Goal: Information Seeking & Learning: Understand process/instructions

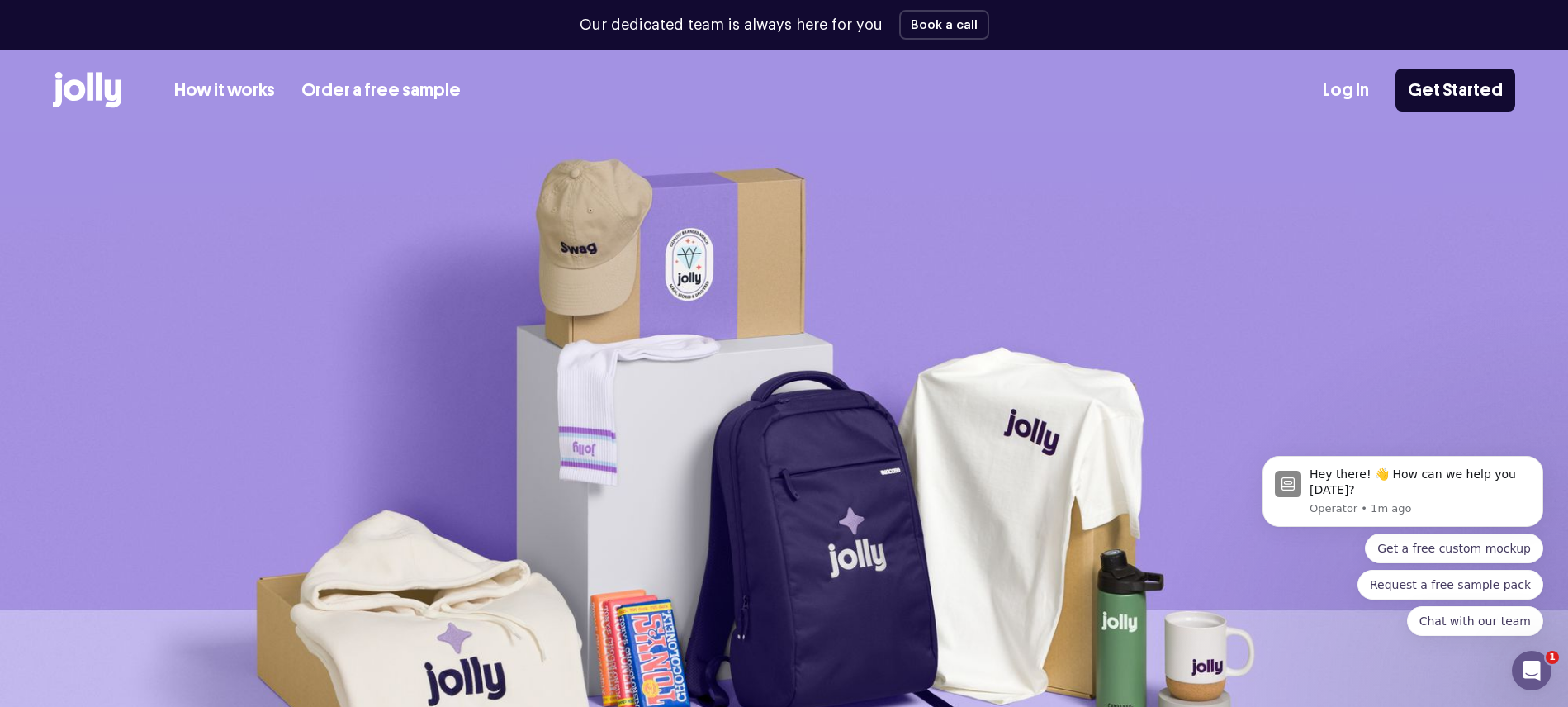
click at [388, 138] on img at bounding box center [784, 502] width 1568 height 741
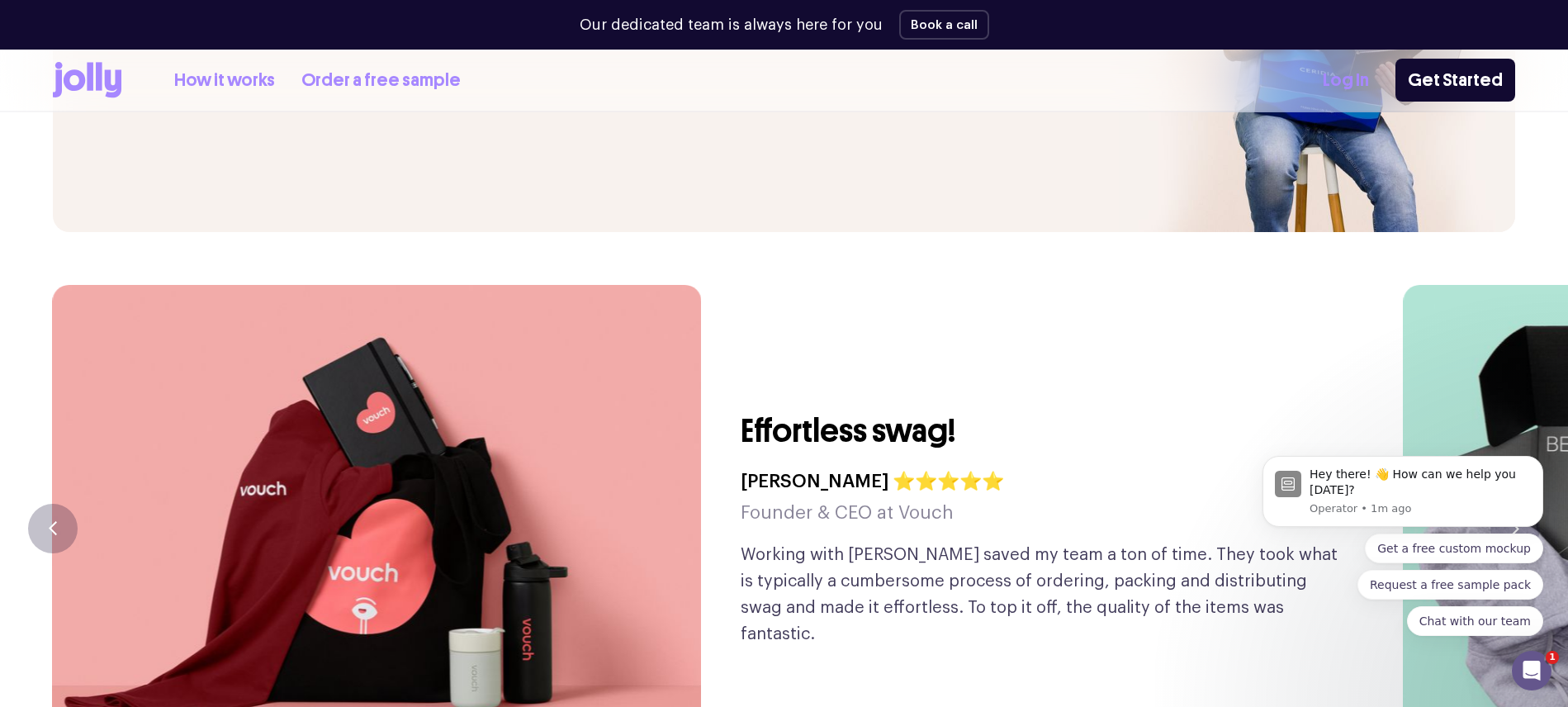
scroll to position [4031, 0]
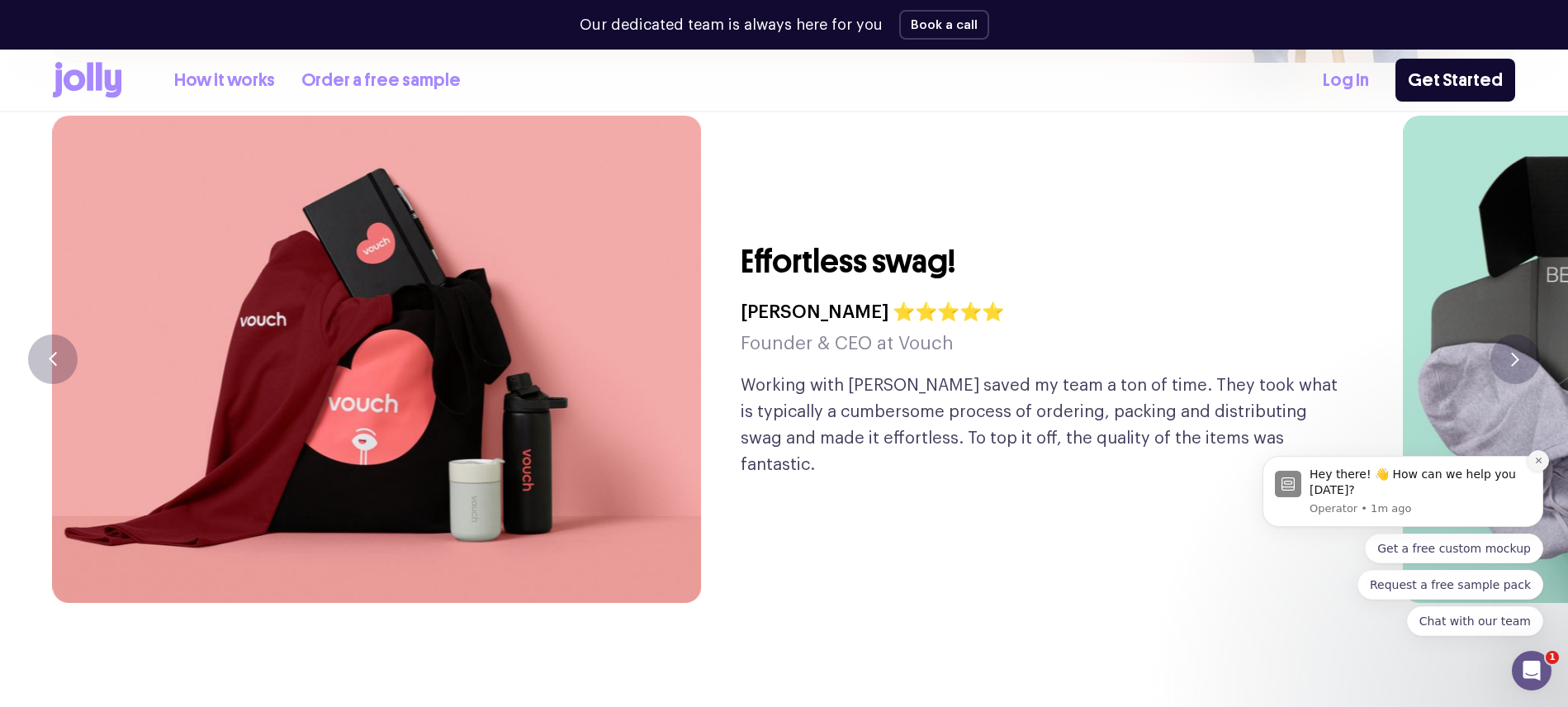
click at [1538, 461] on icon "Dismiss notification" at bounding box center [1538, 460] width 5 height 5
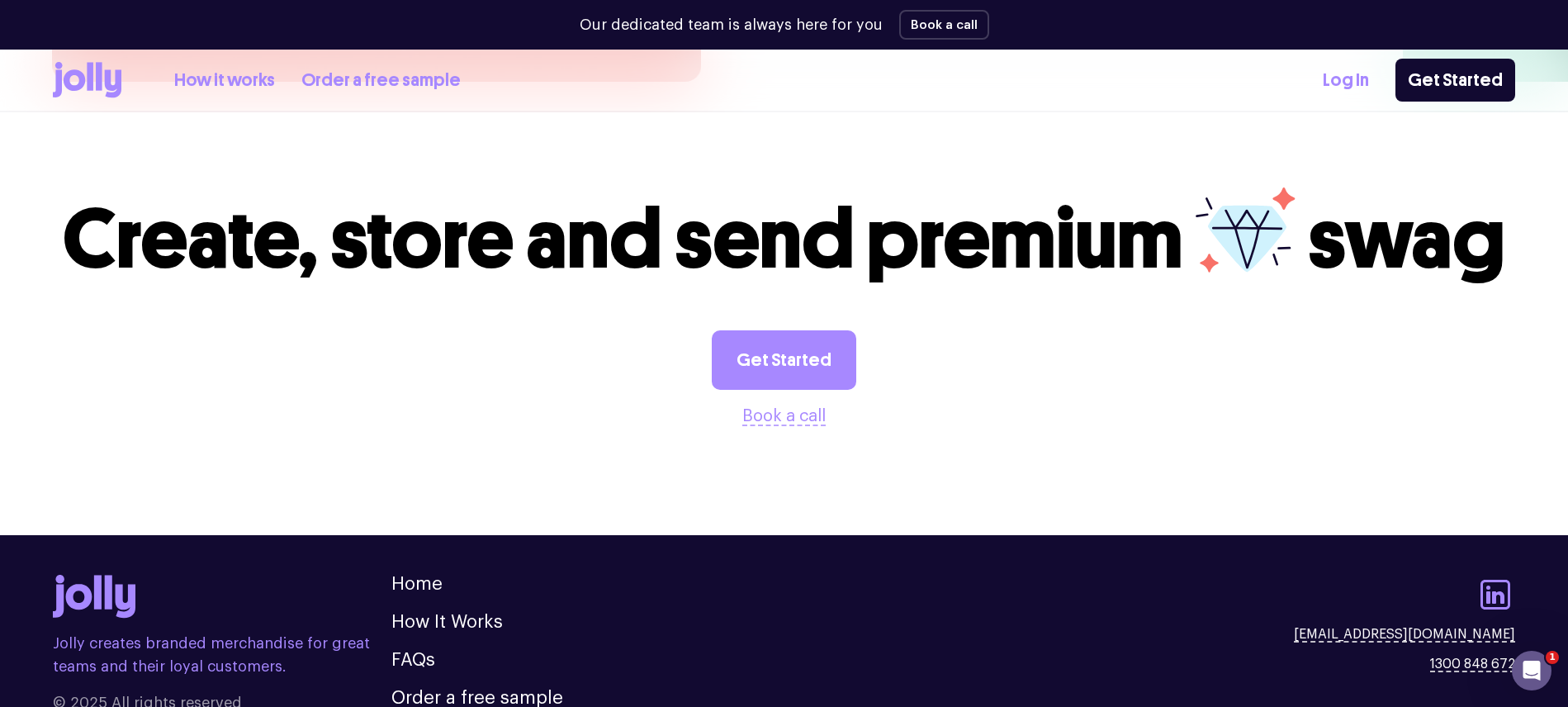
scroll to position [4648, 0]
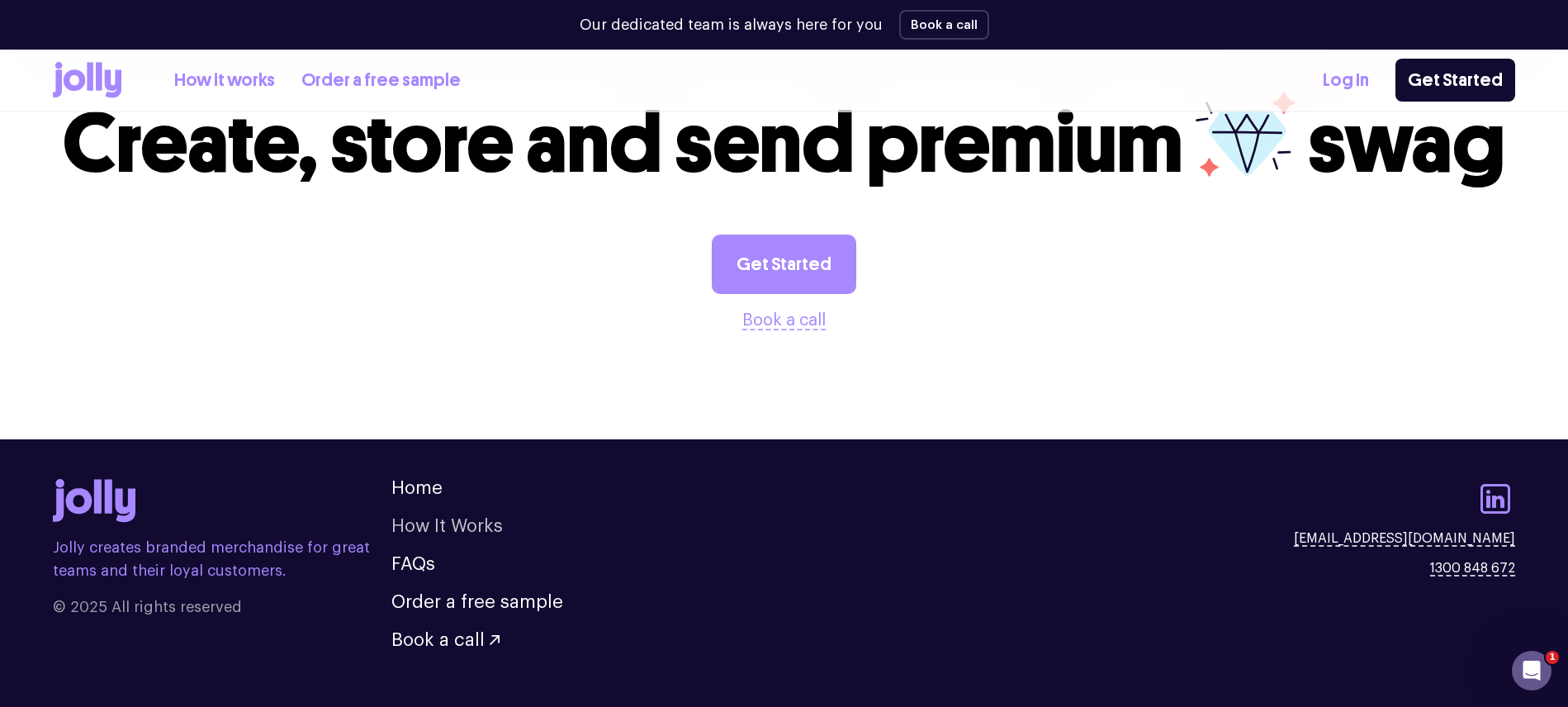
click at [448, 517] on link "How It Works" at bounding box center [446, 526] width 111 height 18
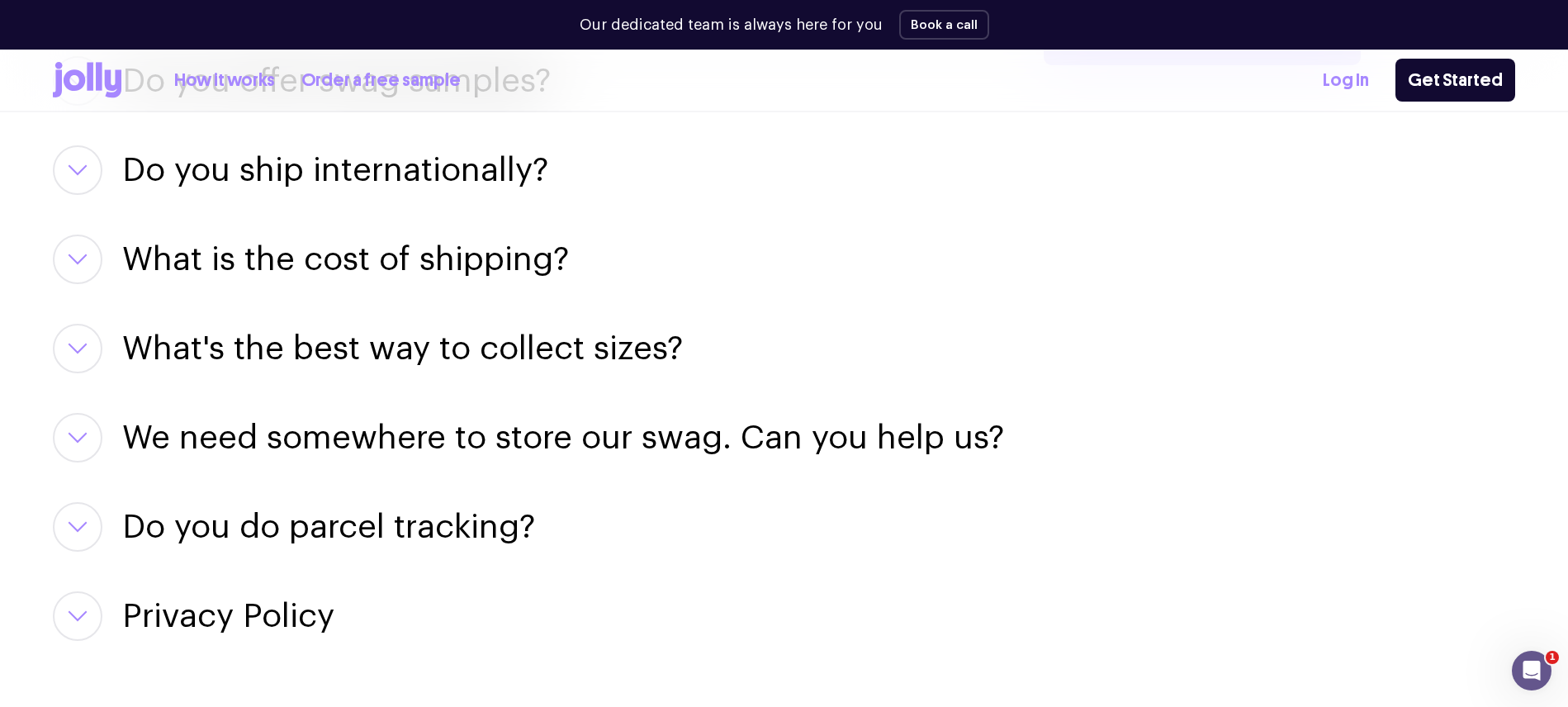
scroll to position [2414, 0]
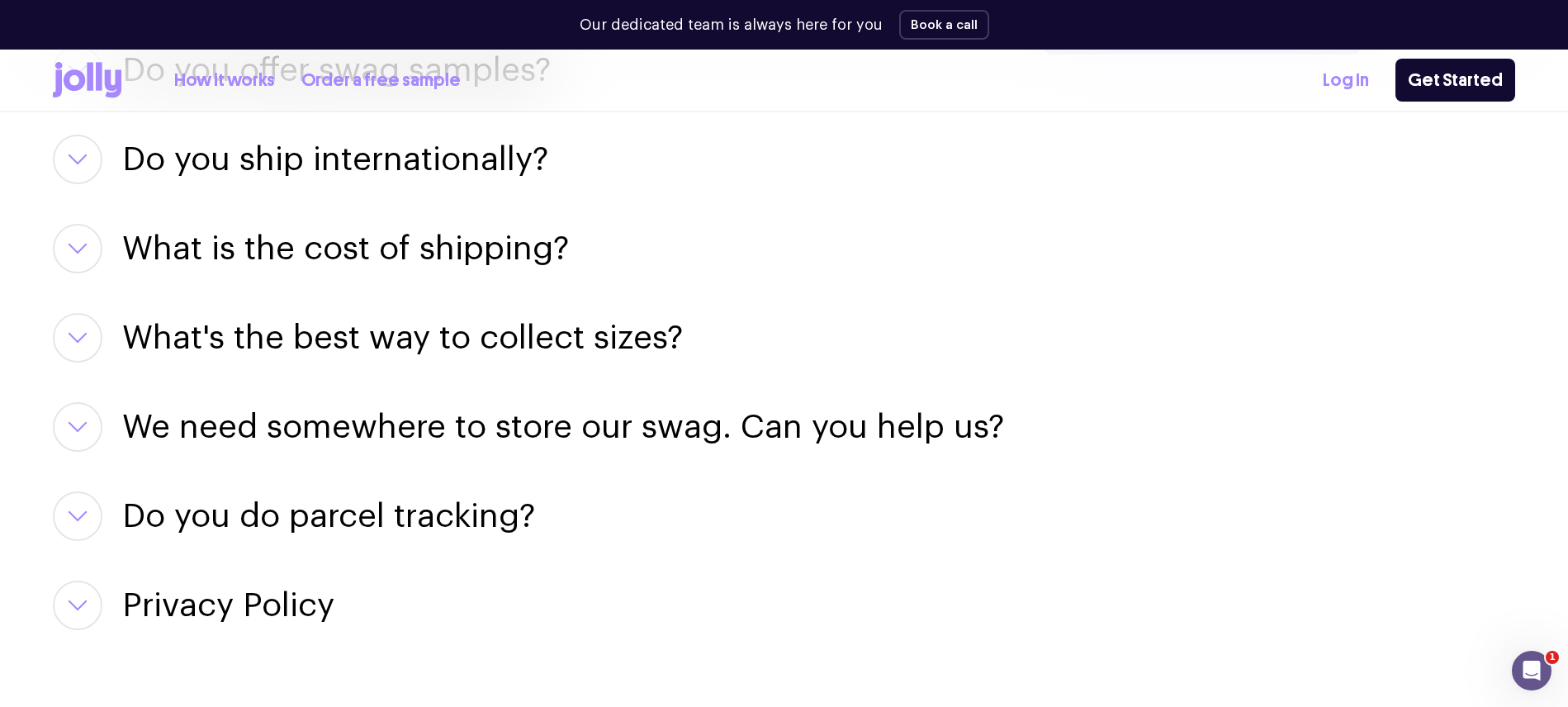
click at [451, 424] on h3 "We need somewhere to store our swag. Can you help us?" at bounding box center [563, 426] width 882 height 50
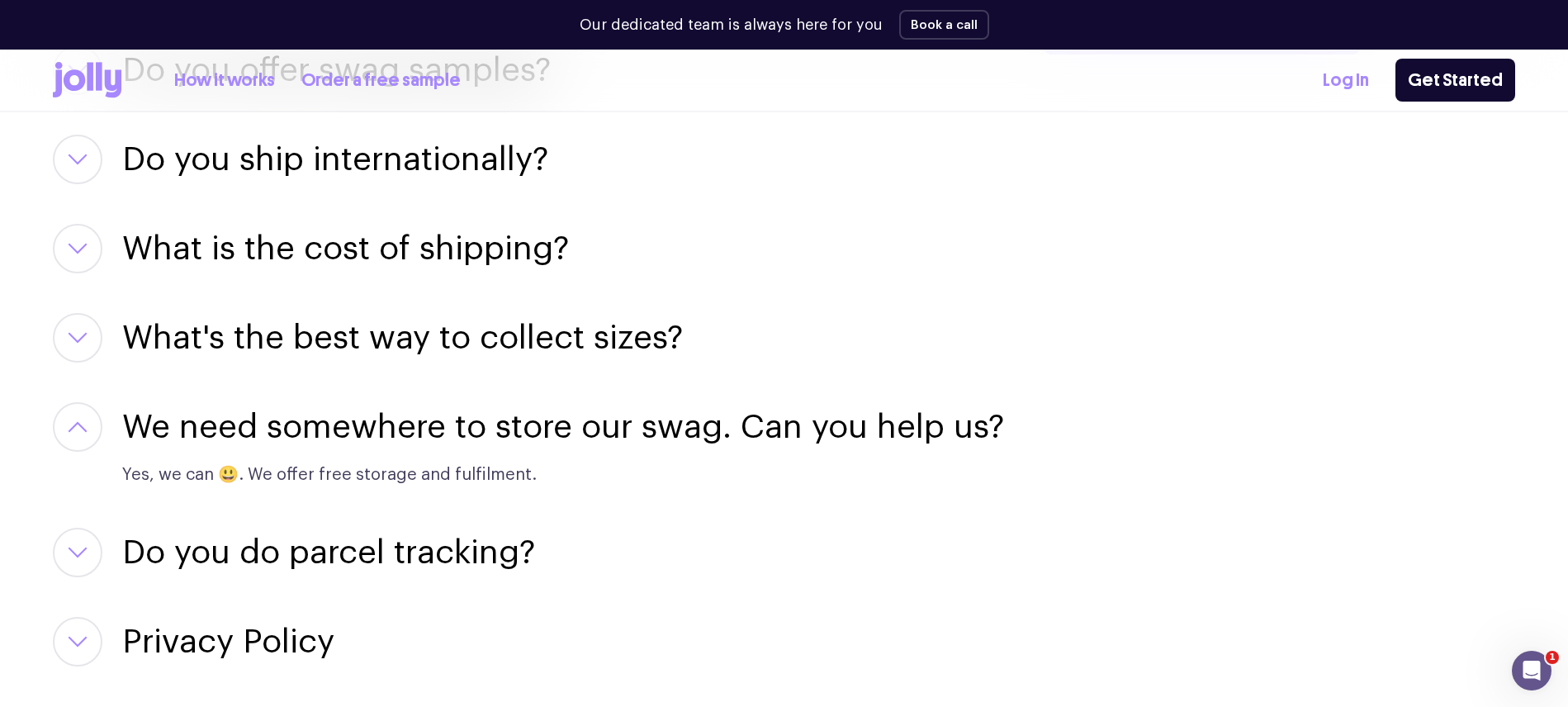
click at [451, 424] on h3 "We need somewhere to store our swag. Can you help us?" at bounding box center [563, 426] width 882 height 50
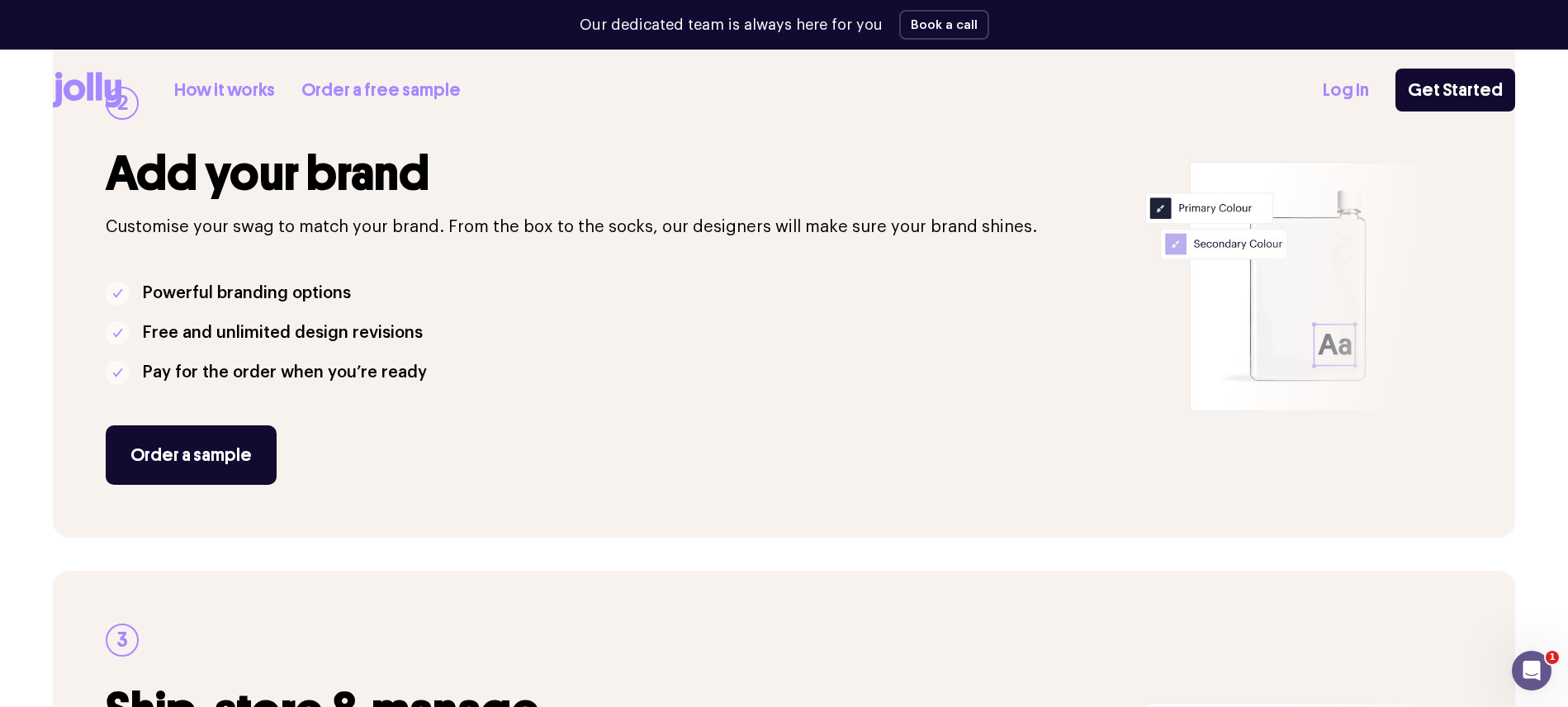
scroll to position [0, 0]
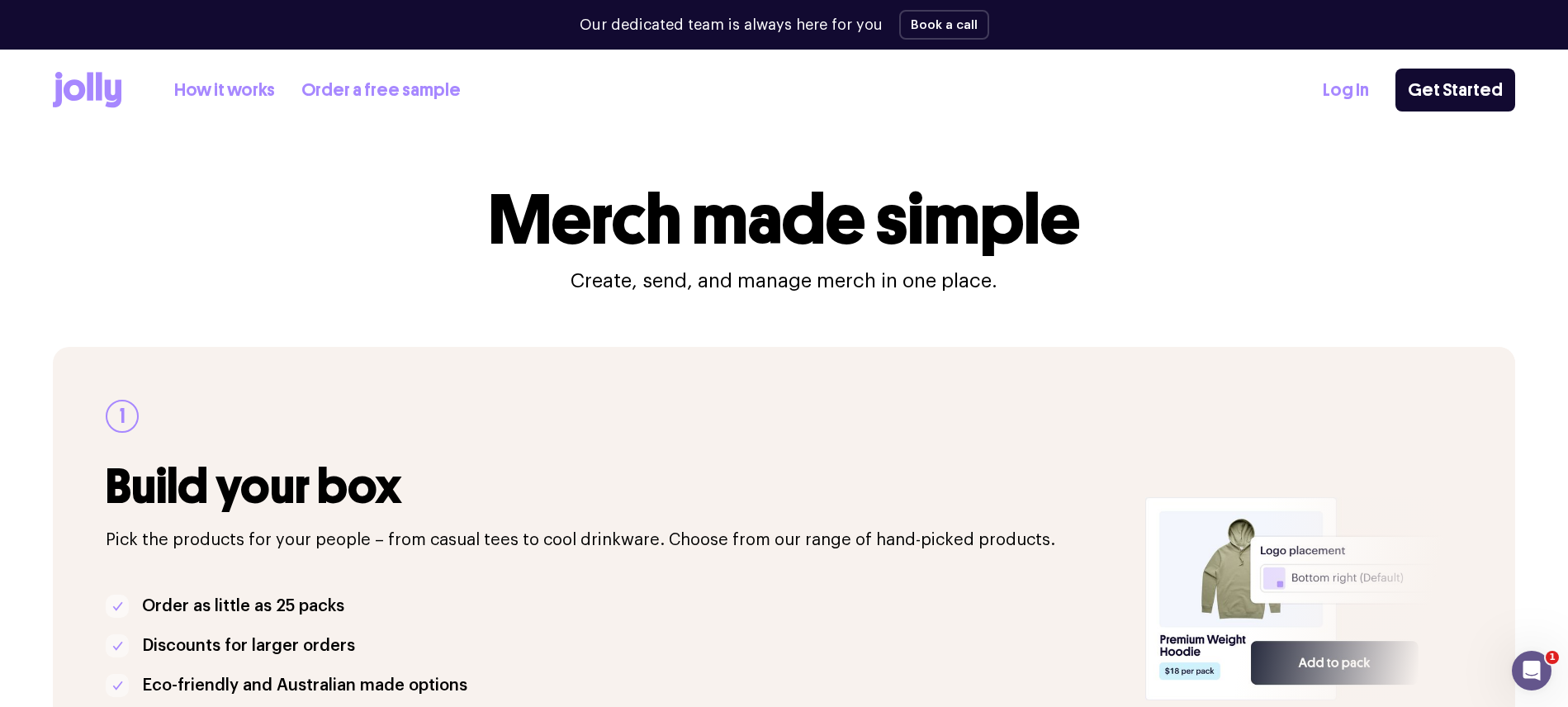
click at [261, 88] on link "How it works" at bounding box center [224, 91] width 100 height 27
click at [111, 80] on icon at bounding box center [87, 90] width 69 height 36
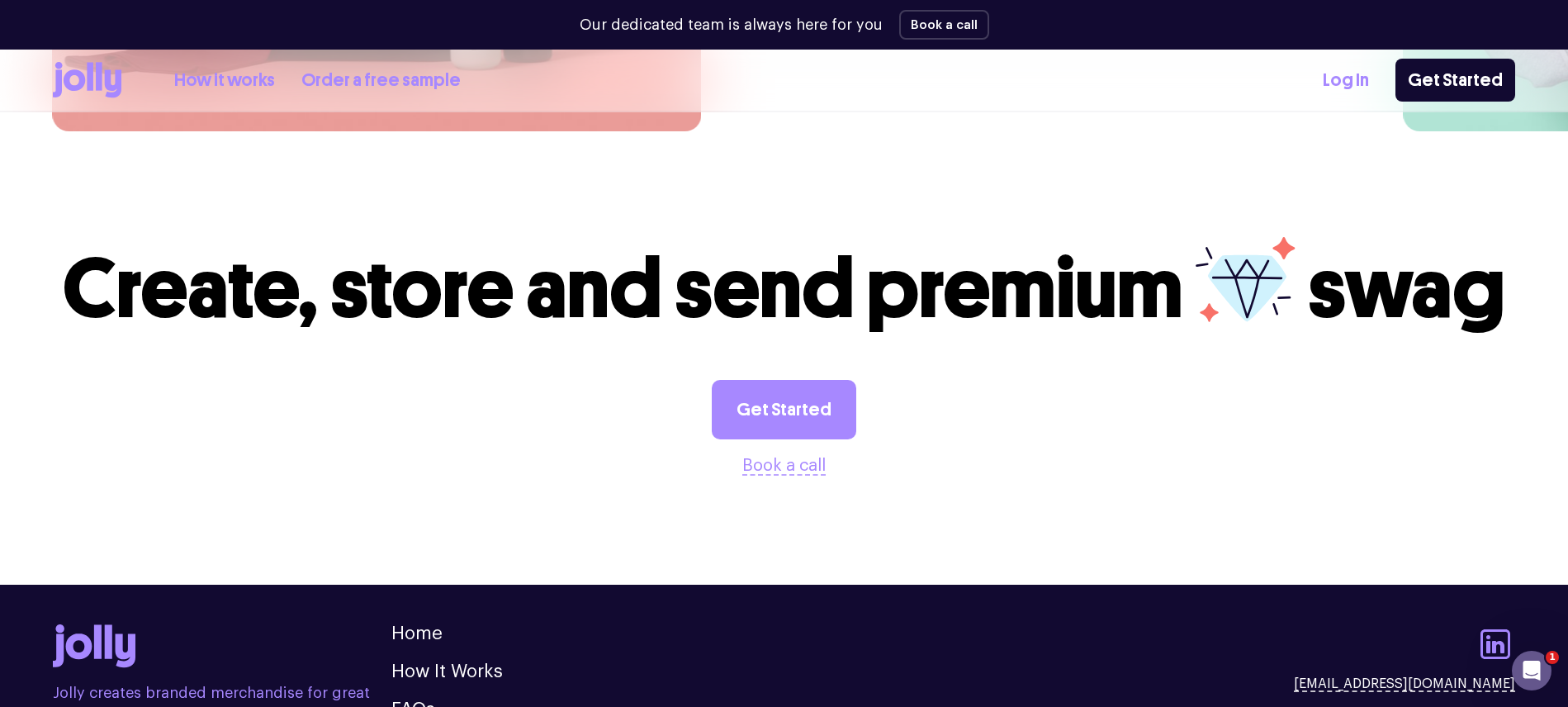
scroll to position [4648, 0]
